Goal: Find specific page/section: Find specific page/section

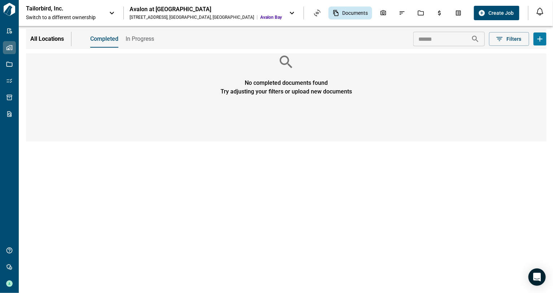
click at [67, 170] on div "All Locations Completed In Progress ​ Filters No completed documents found Try …" at bounding box center [286, 159] width 535 height 267
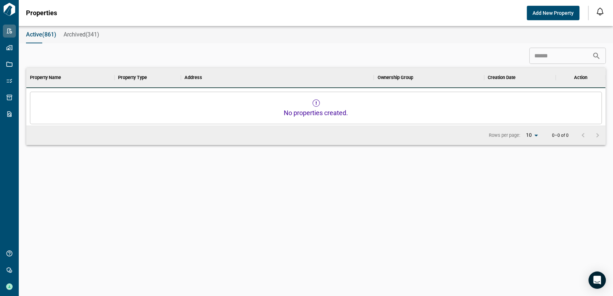
scroll to position [202, 575]
